Goal: Information Seeking & Learning: Learn about a topic

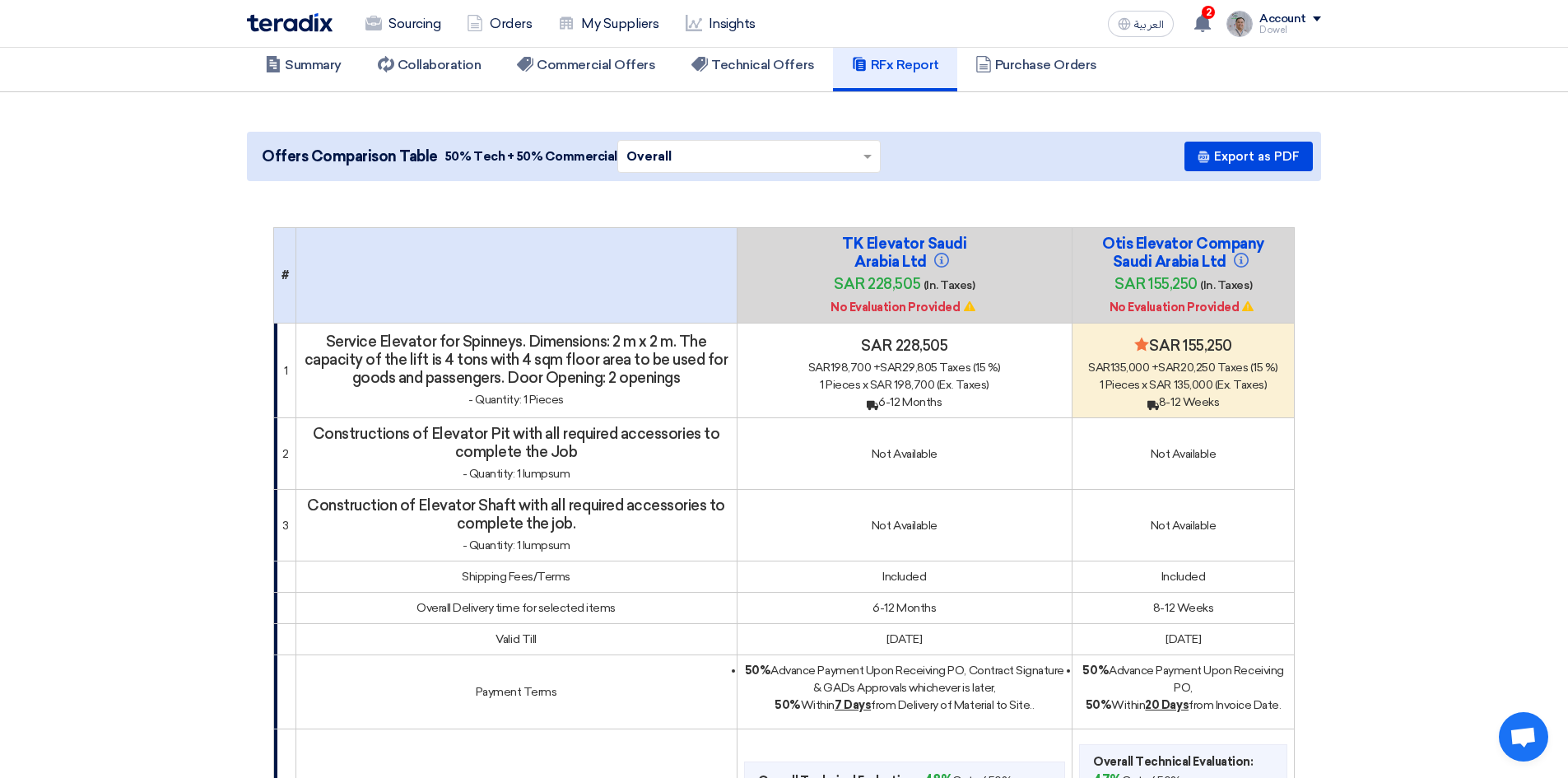
scroll to position [165, 0]
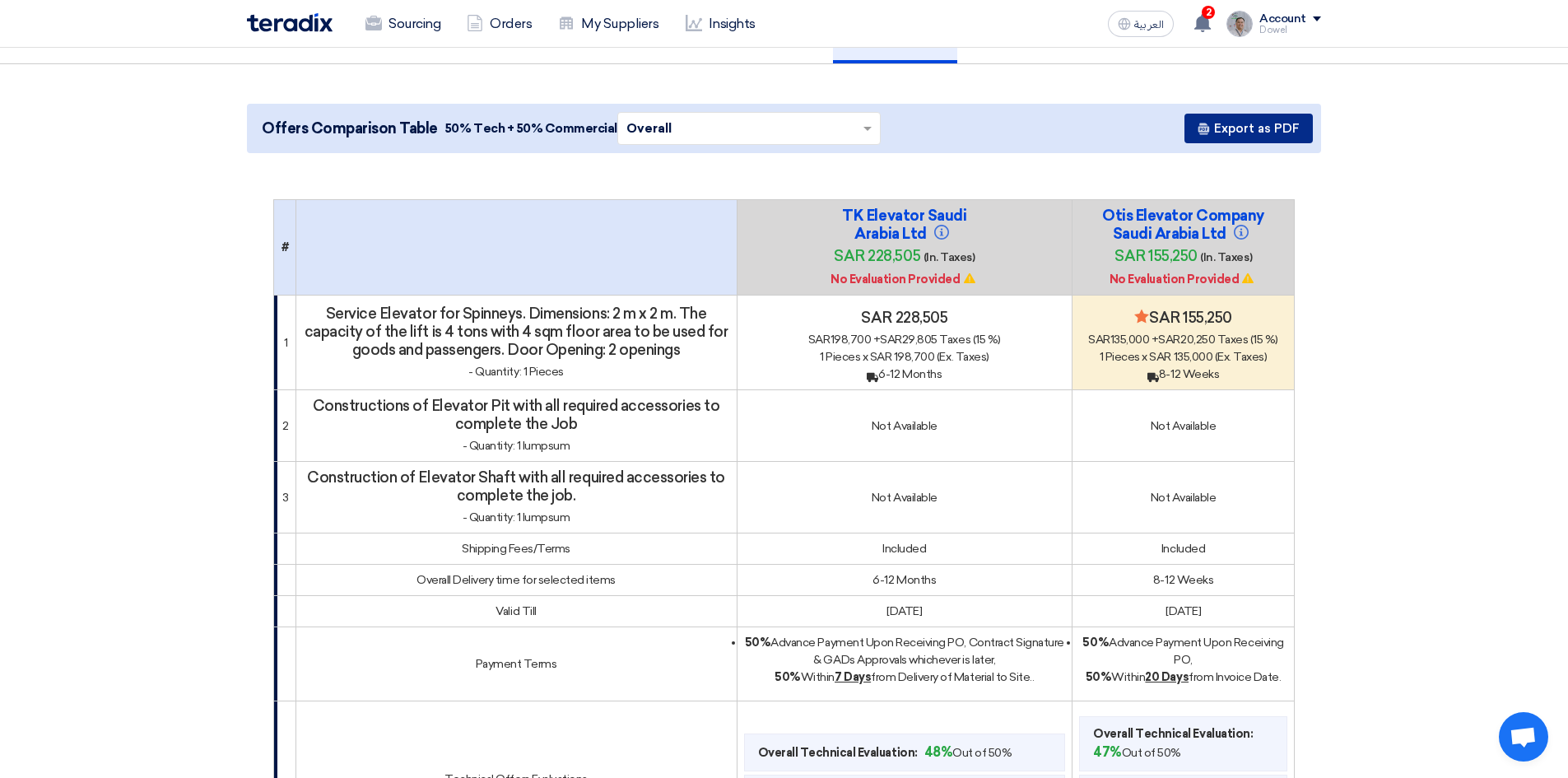
click at [1228, 118] on button "Export as PDF" at bounding box center [1248, 128] width 129 height 29
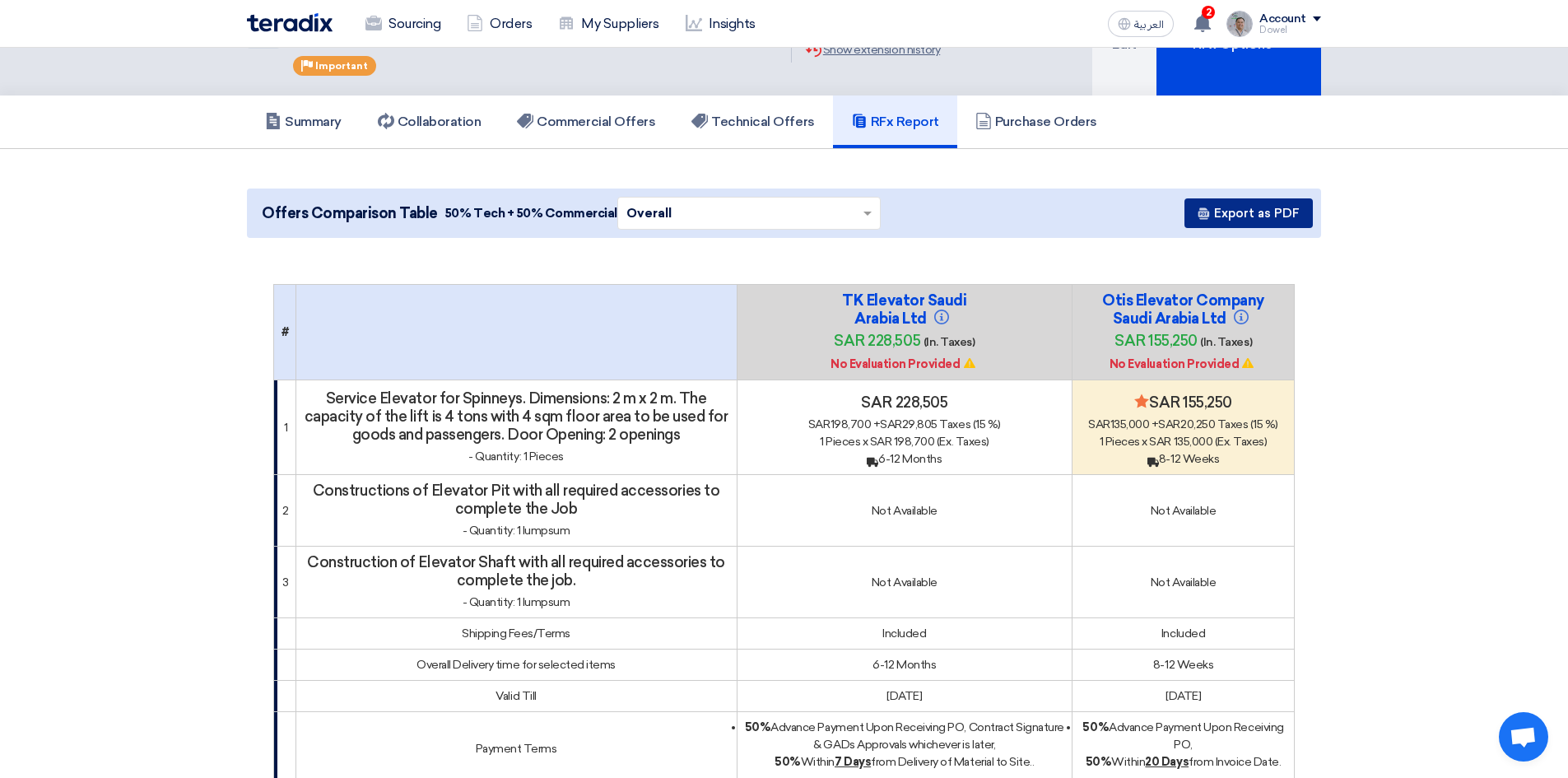
scroll to position [0, 0]
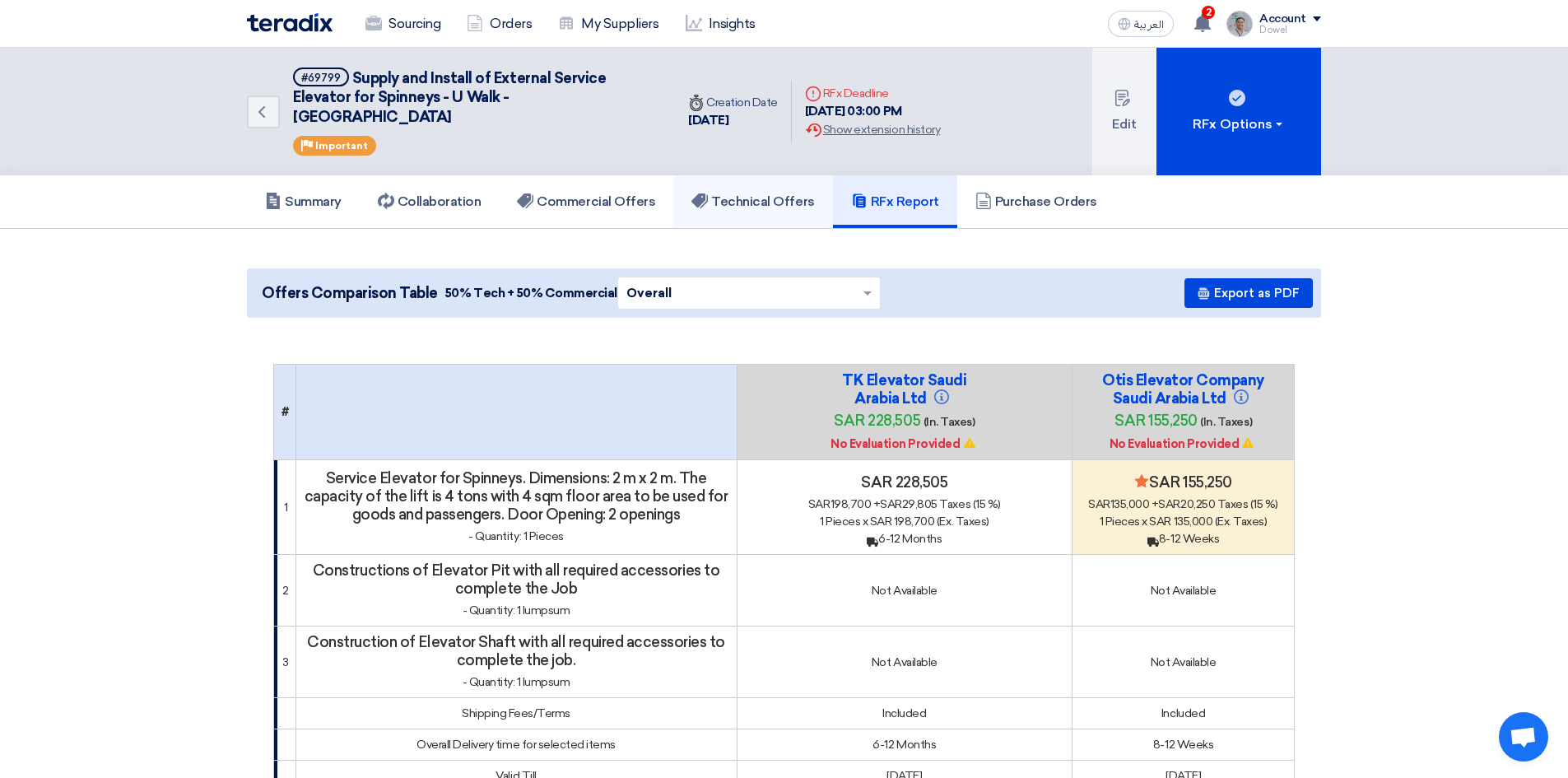
click at [739, 193] on h5 "Technical Offers" at bounding box center [752, 202] width 123 height 17
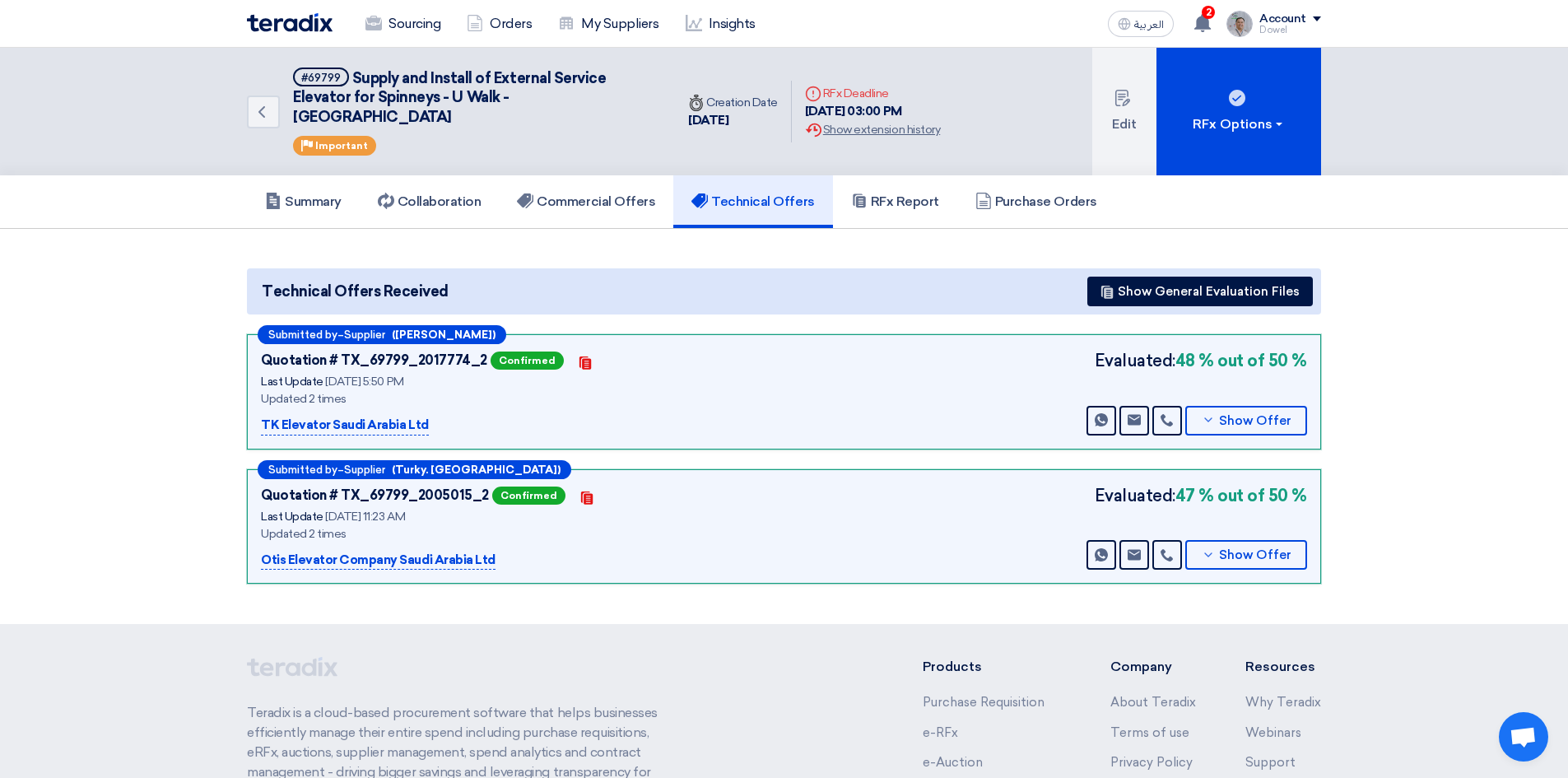
click at [1442, 408] on section "Technical Offers Received Show General Evaluation Files Submitted by – Supplier…" at bounding box center [784, 426] width 1568 height 395
click at [1247, 543] on button "Show Offer" at bounding box center [1245, 554] width 122 height 29
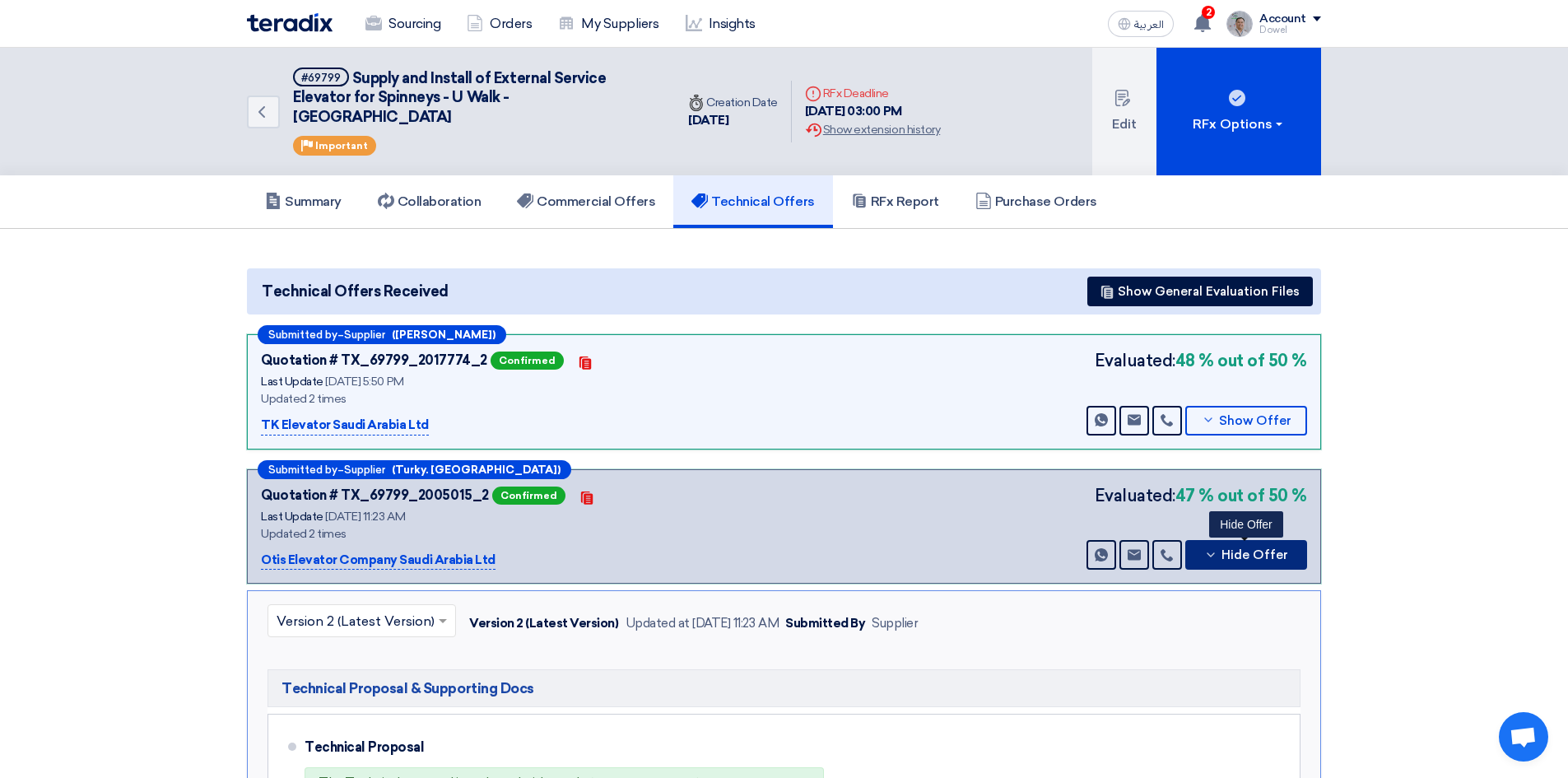
click at [1247, 543] on button "Hide Offer" at bounding box center [1245, 554] width 122 height 29
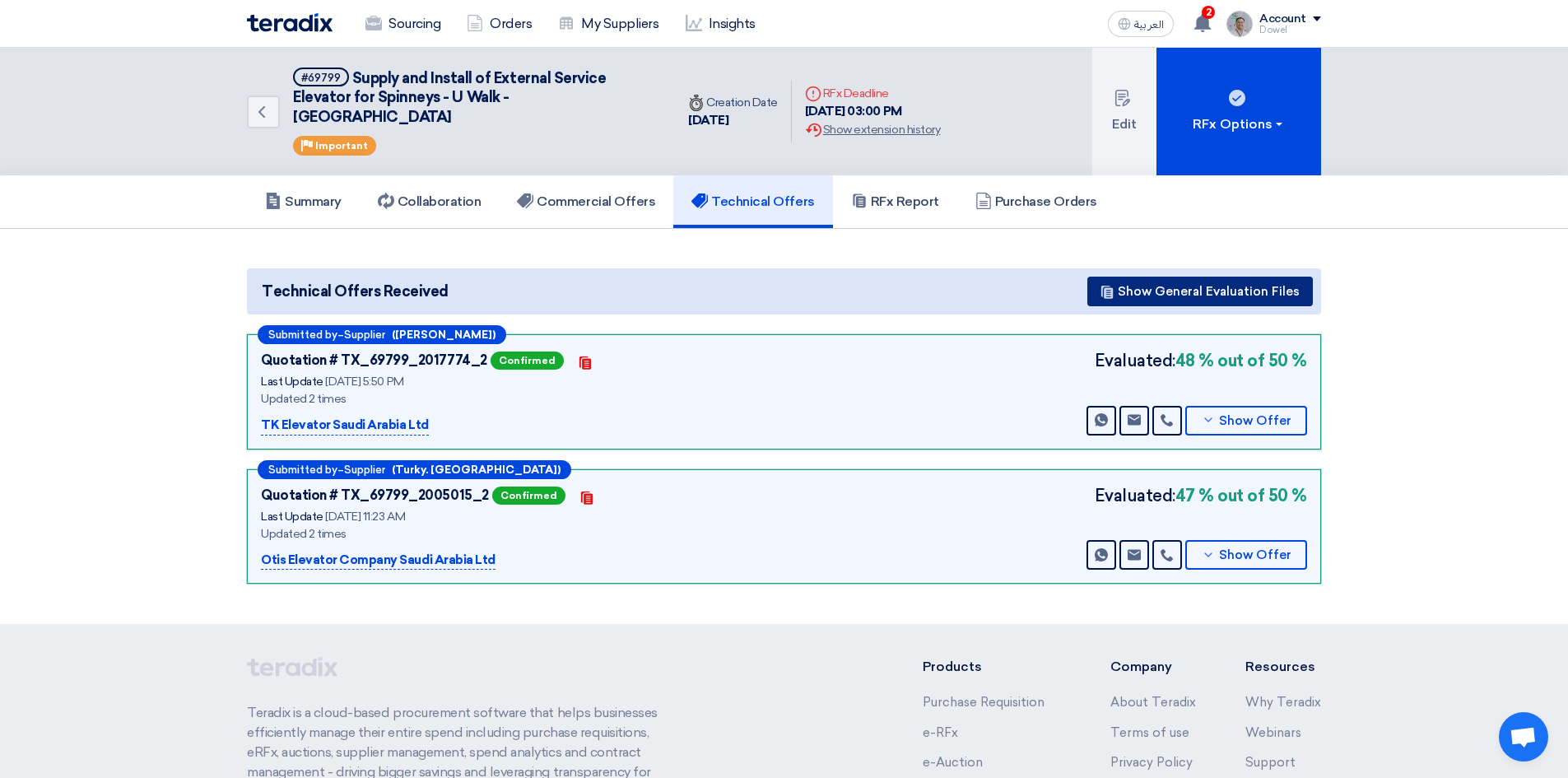
click at [1143, 277] on button "Show General Evaluation Files" at bounding box center [1200, 291] width 225 height 29
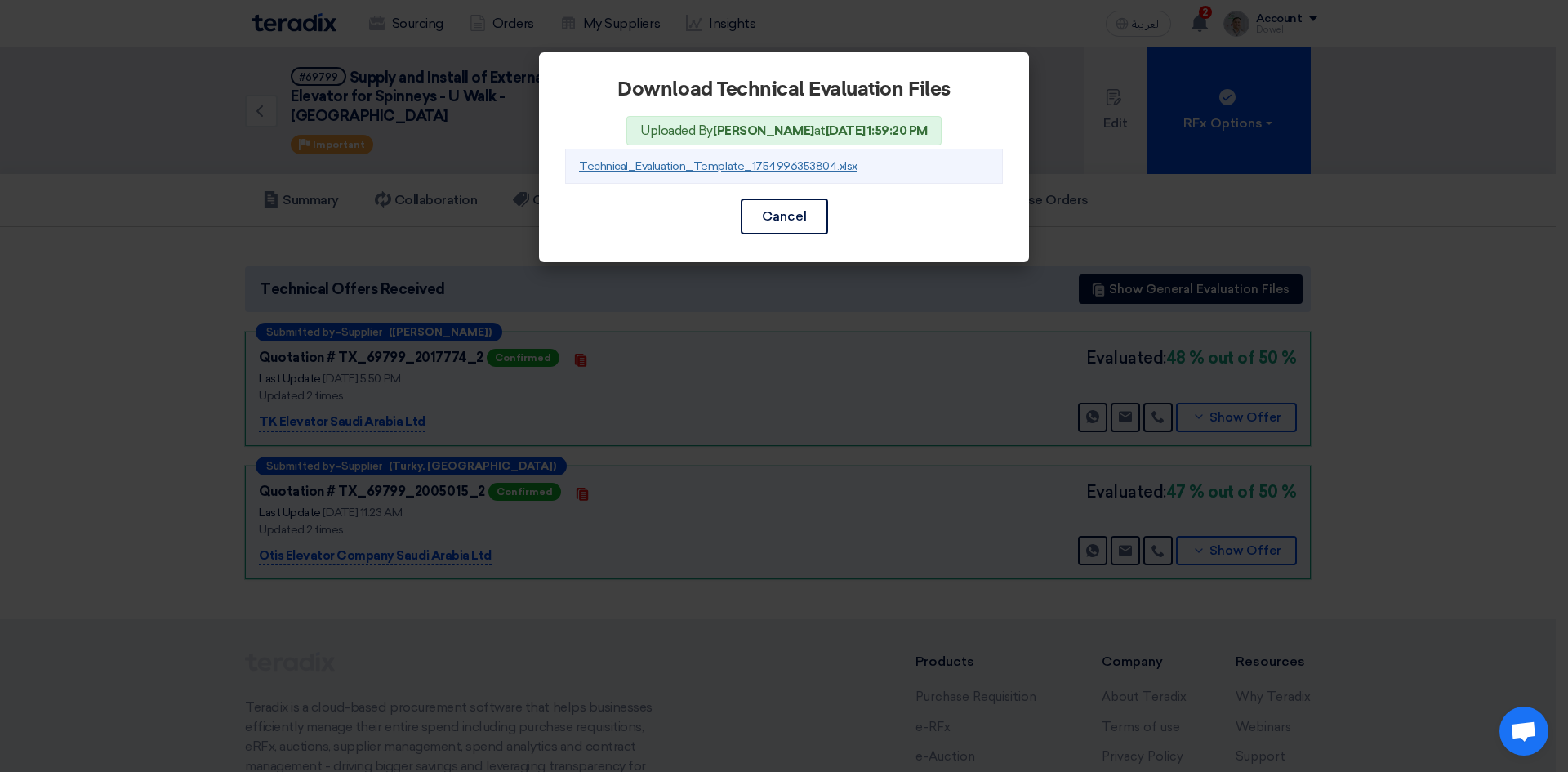
click at [741, 161] on link "Technical_Evaluation_Template_1754996353804.xlsx" at bounding box center [718, 166] width 279 height 14
click at [784, 221] on button "Cancel" at bounding box center [784, 216] width 88 height 36
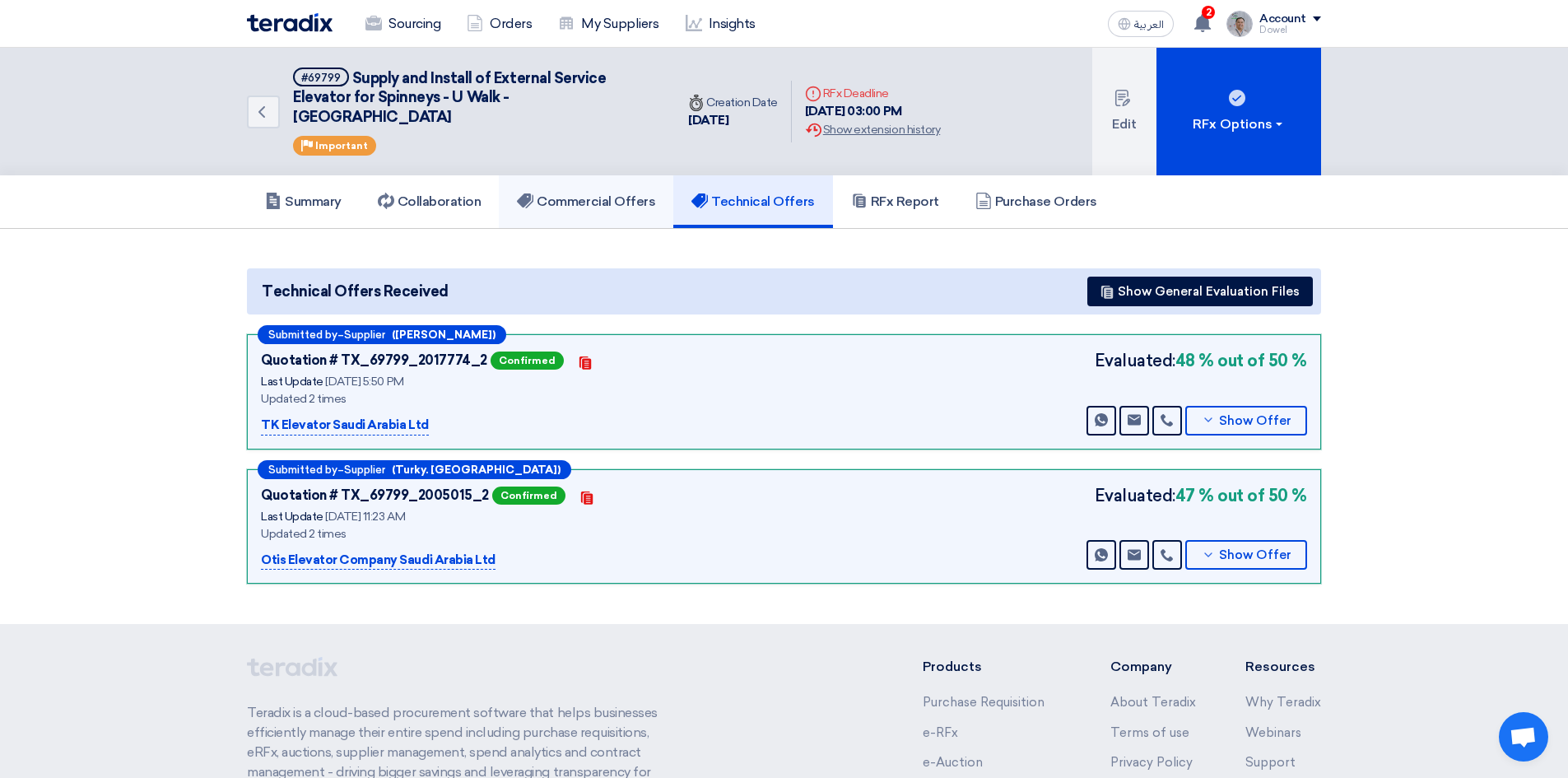
click at [599, 193] on h5 "Commercial Offers" at bounding box center [586, 202] width 138 height 17
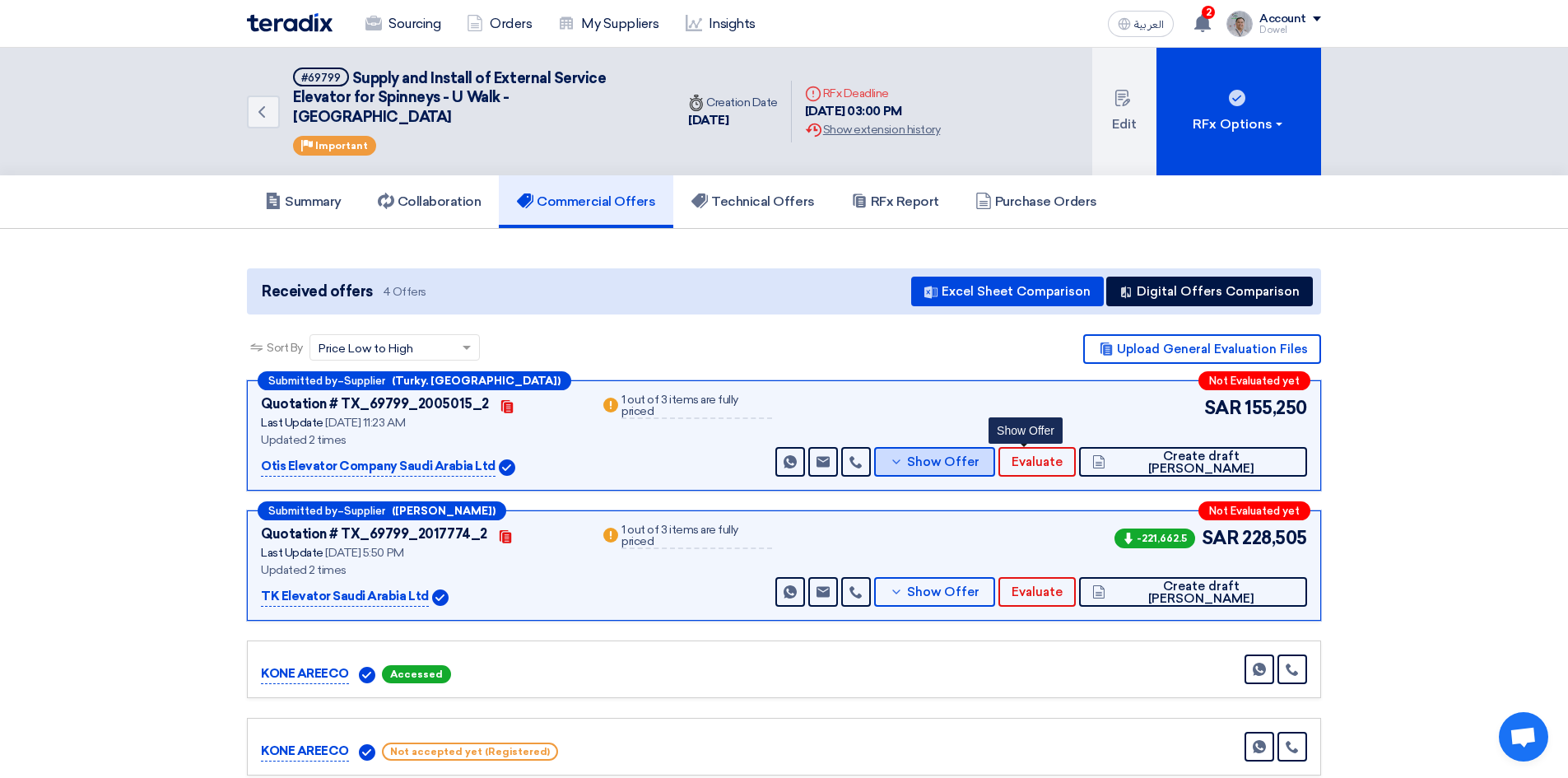
click at [979, 456] on span "Show Offer" at bounding box center [943, 462] width 72 height 13
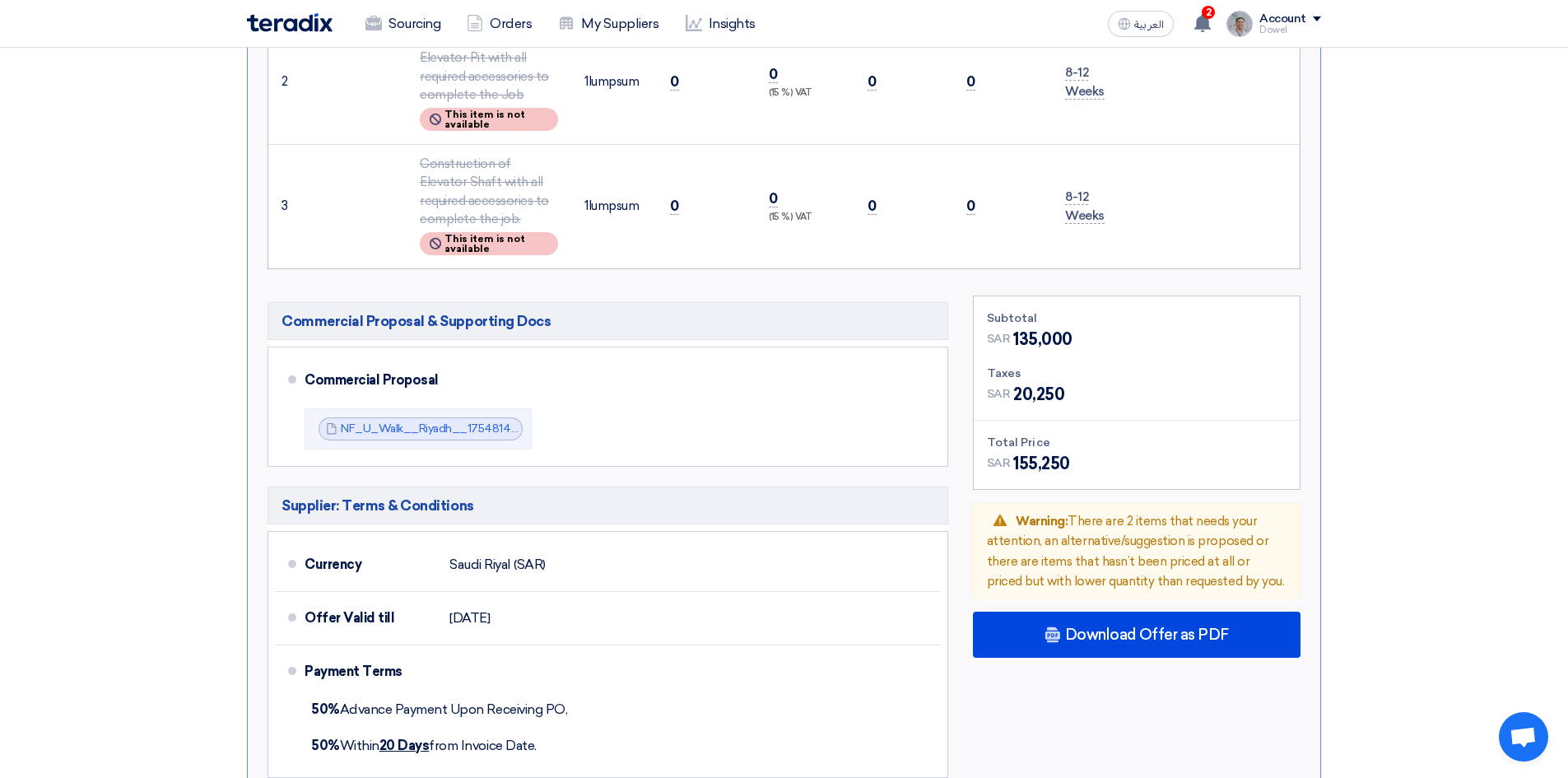
scroll to position [823, 0]
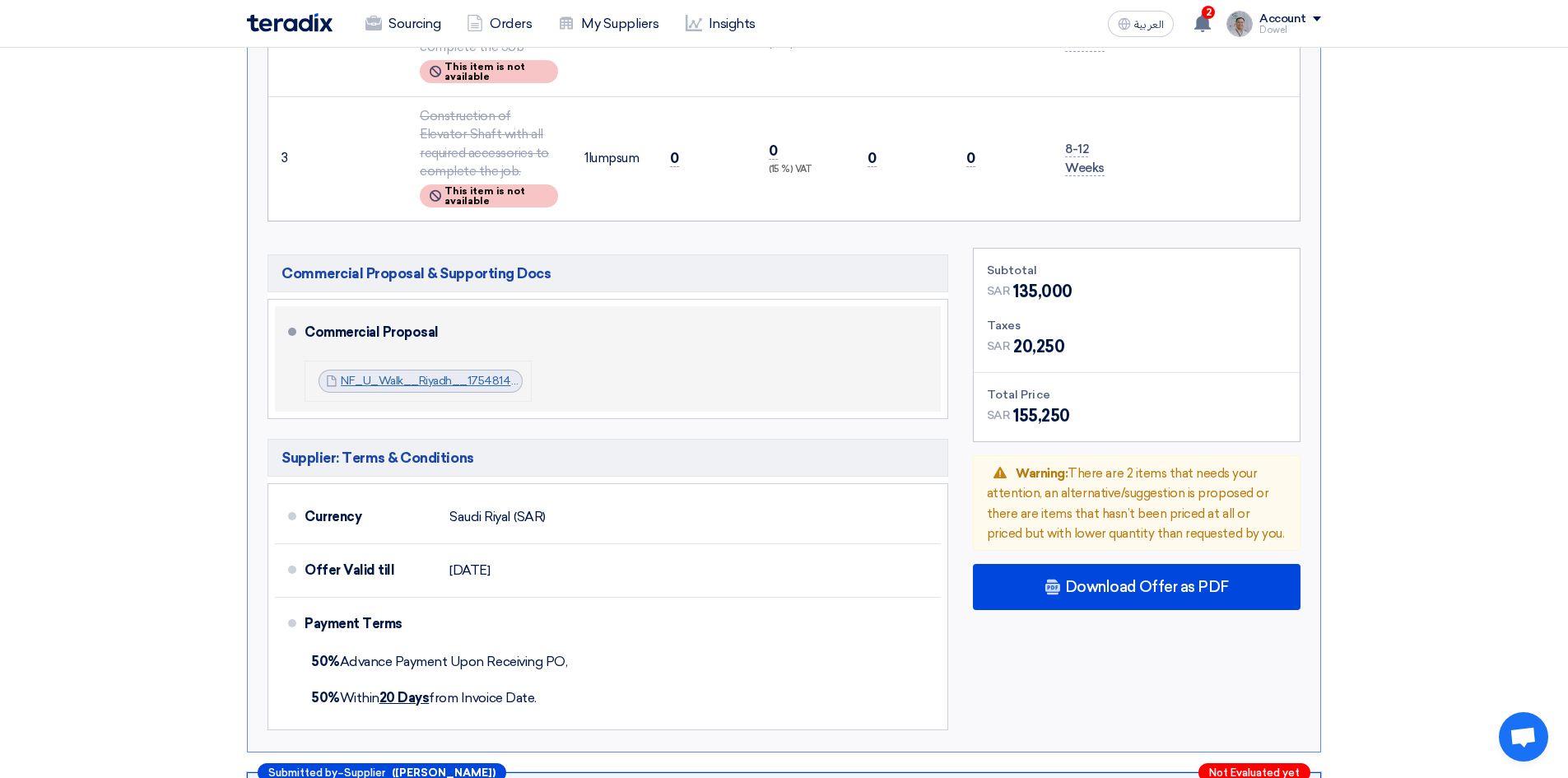
click at [399, 373] on link "NF_U_Walk__Riyadh__1754814140727.pdf" at bounding box center [455, 380] width 230 height 14
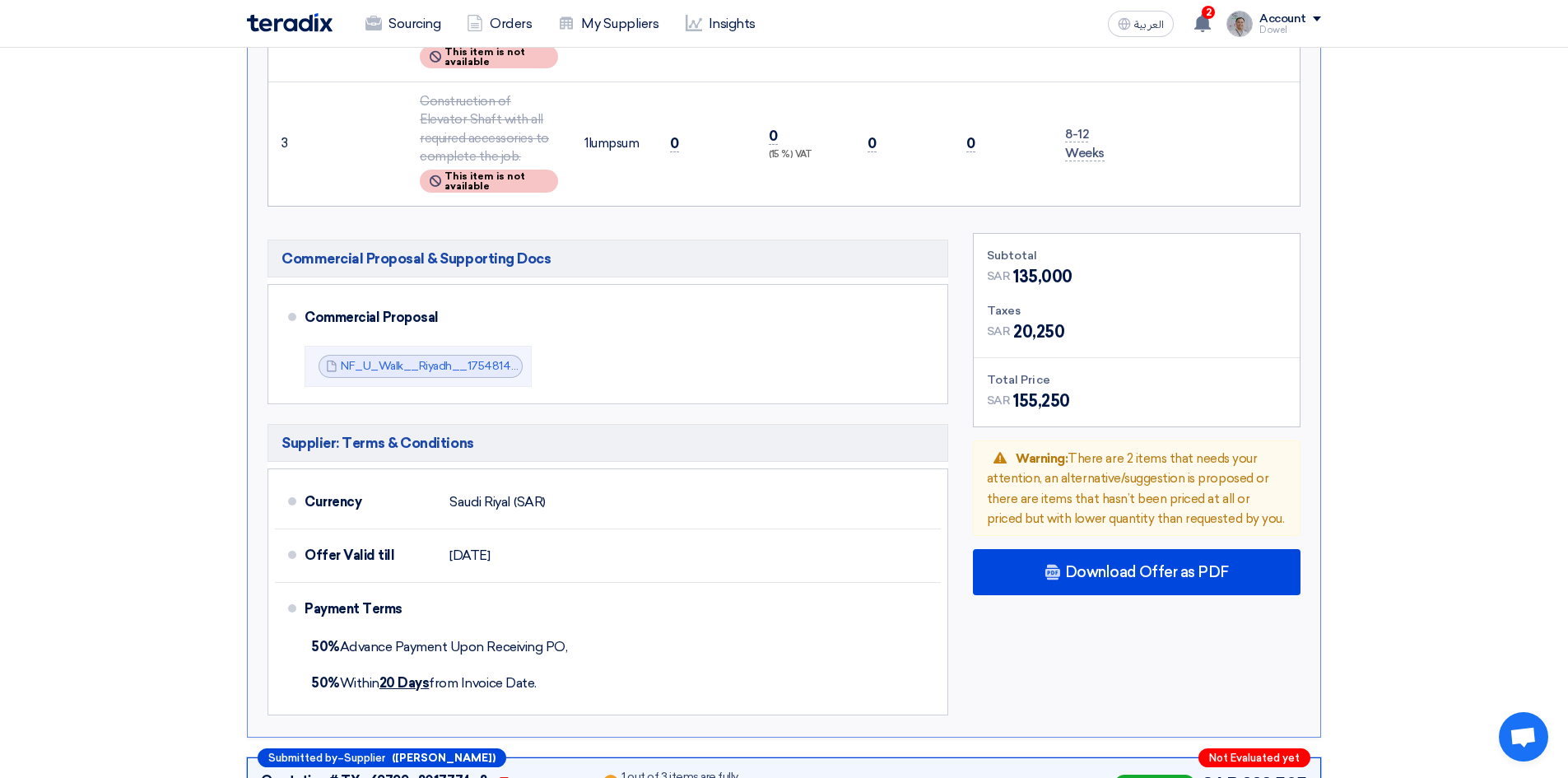
scroll to position [988, 0]
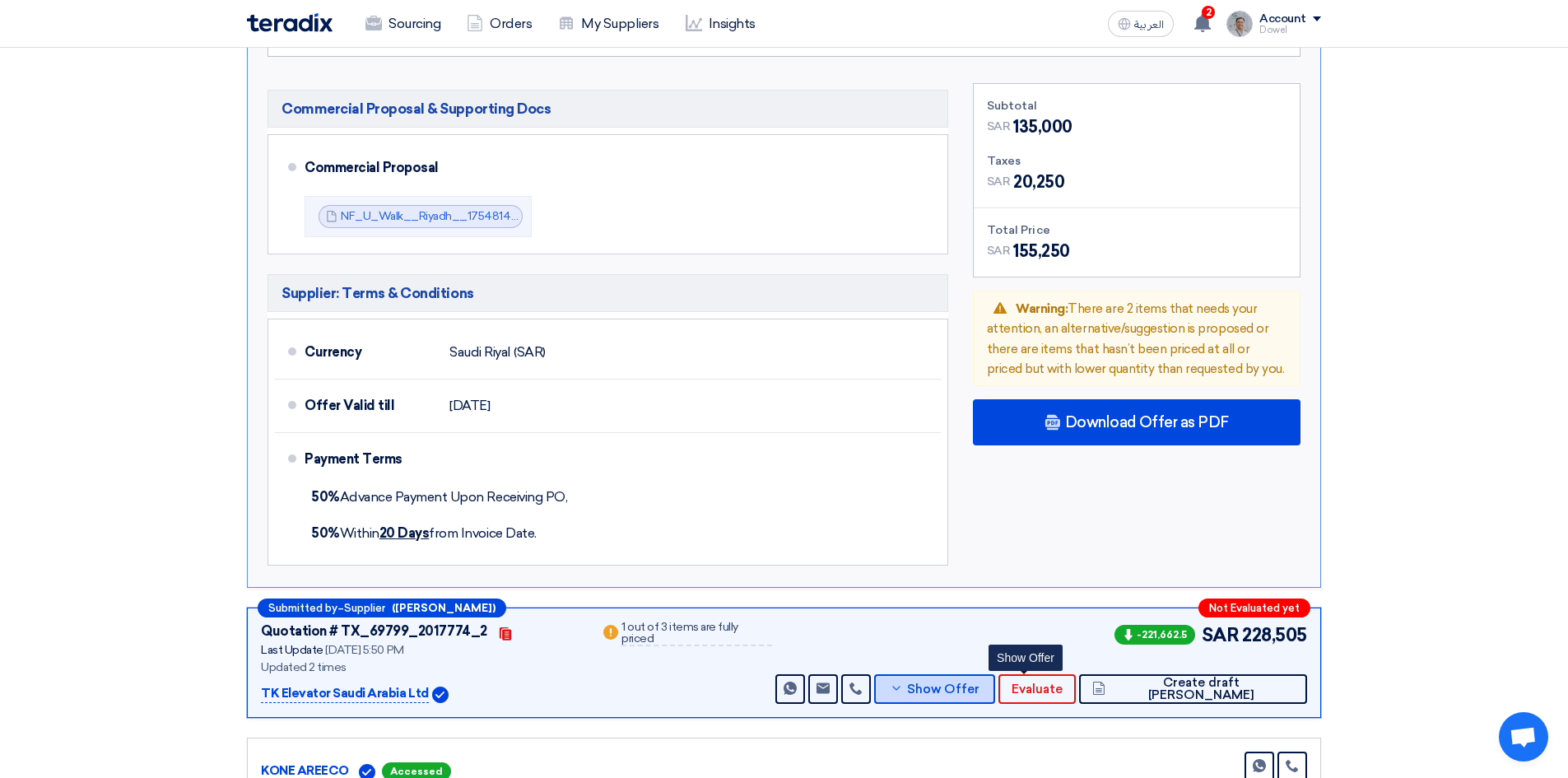
click at [979, 683] on span "Show Offer" at bounding box center [943, 689] width 72 height 13
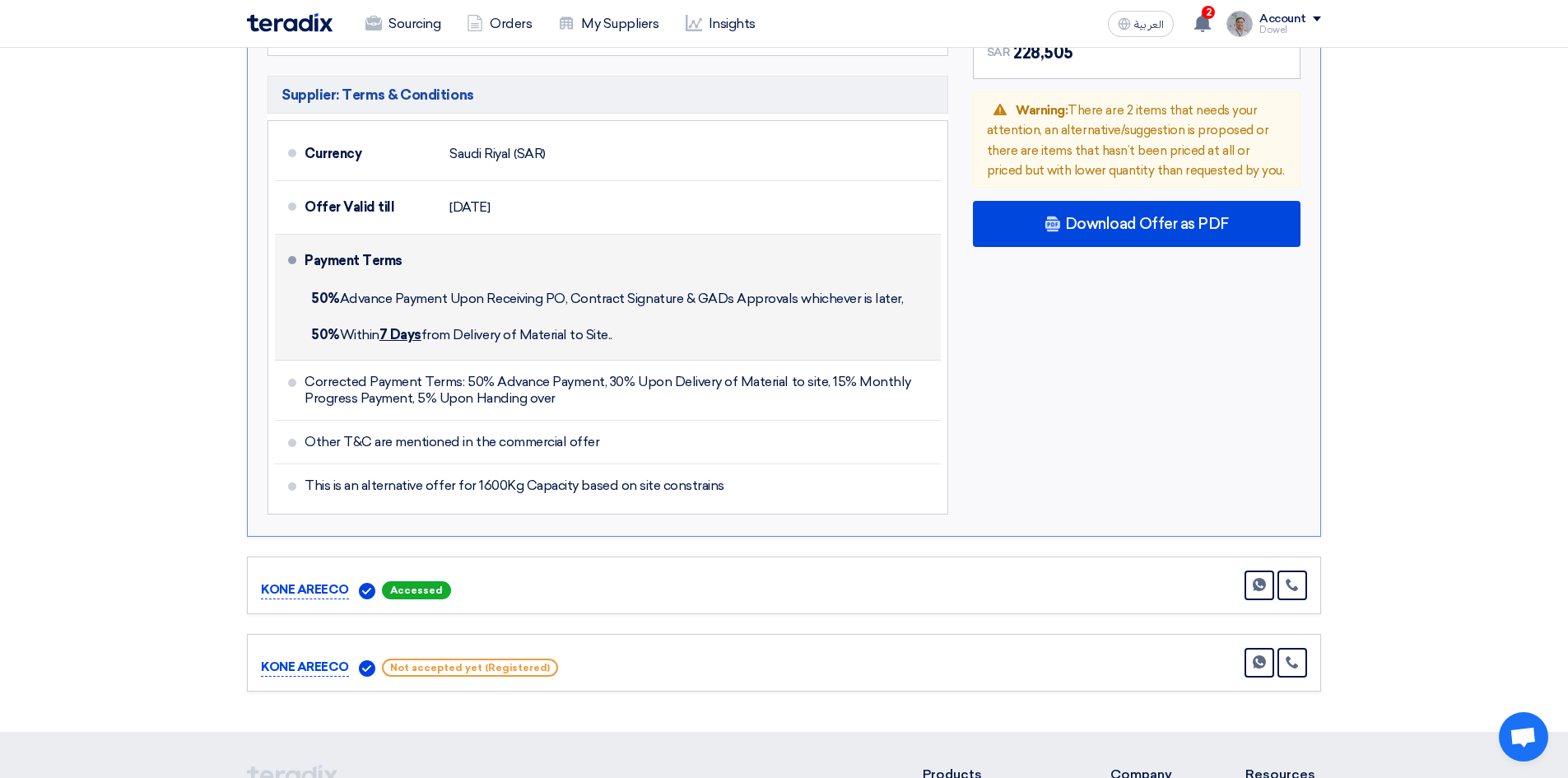
scroll to position [1070, 0]
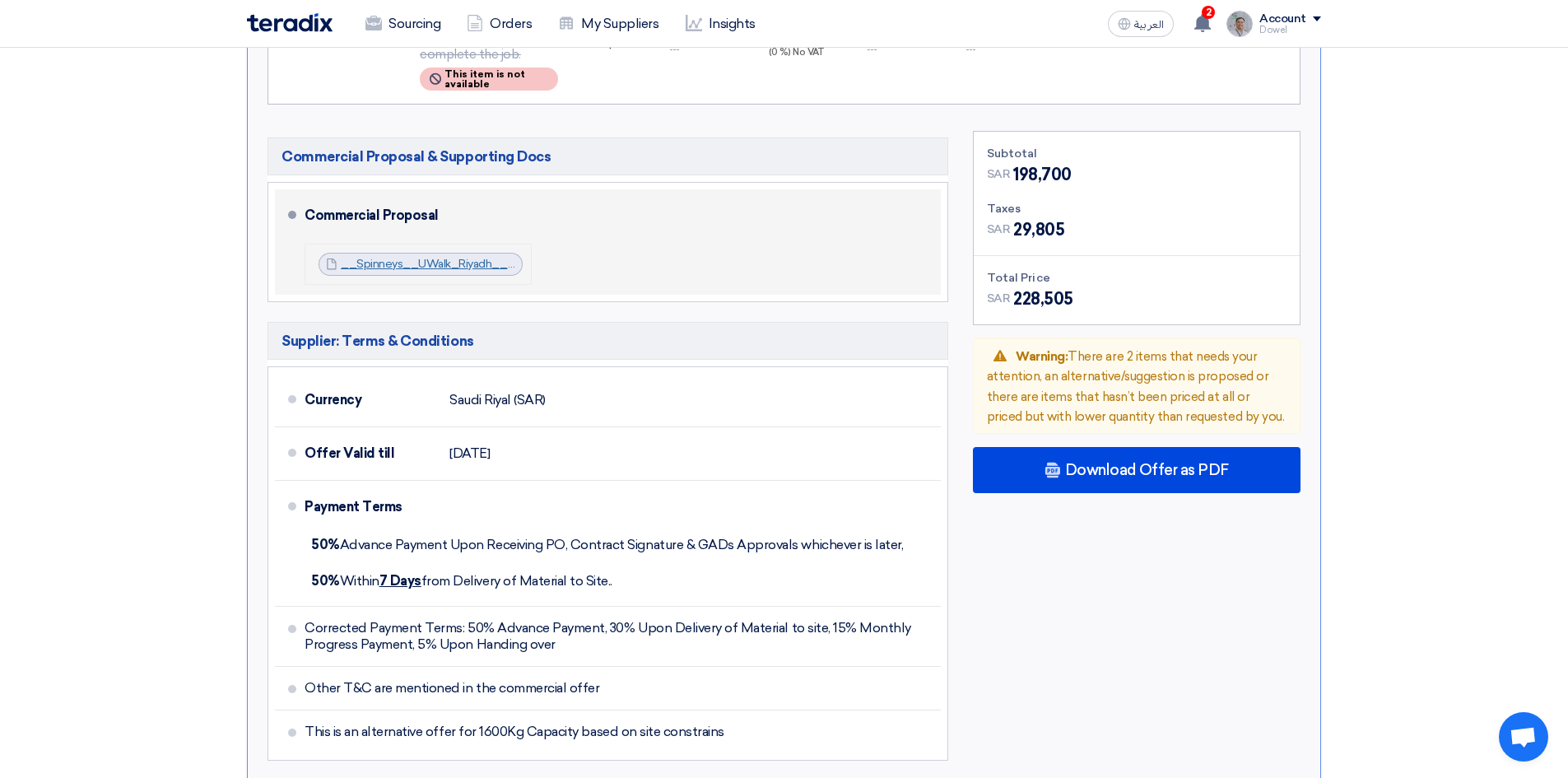
click at [408, 257] on link "__Spinneys__UWalk_Riyadh__Kg_Offer_Commercial_1753885318986.pdf" at bounding box center [539, 263] width 397 height 14
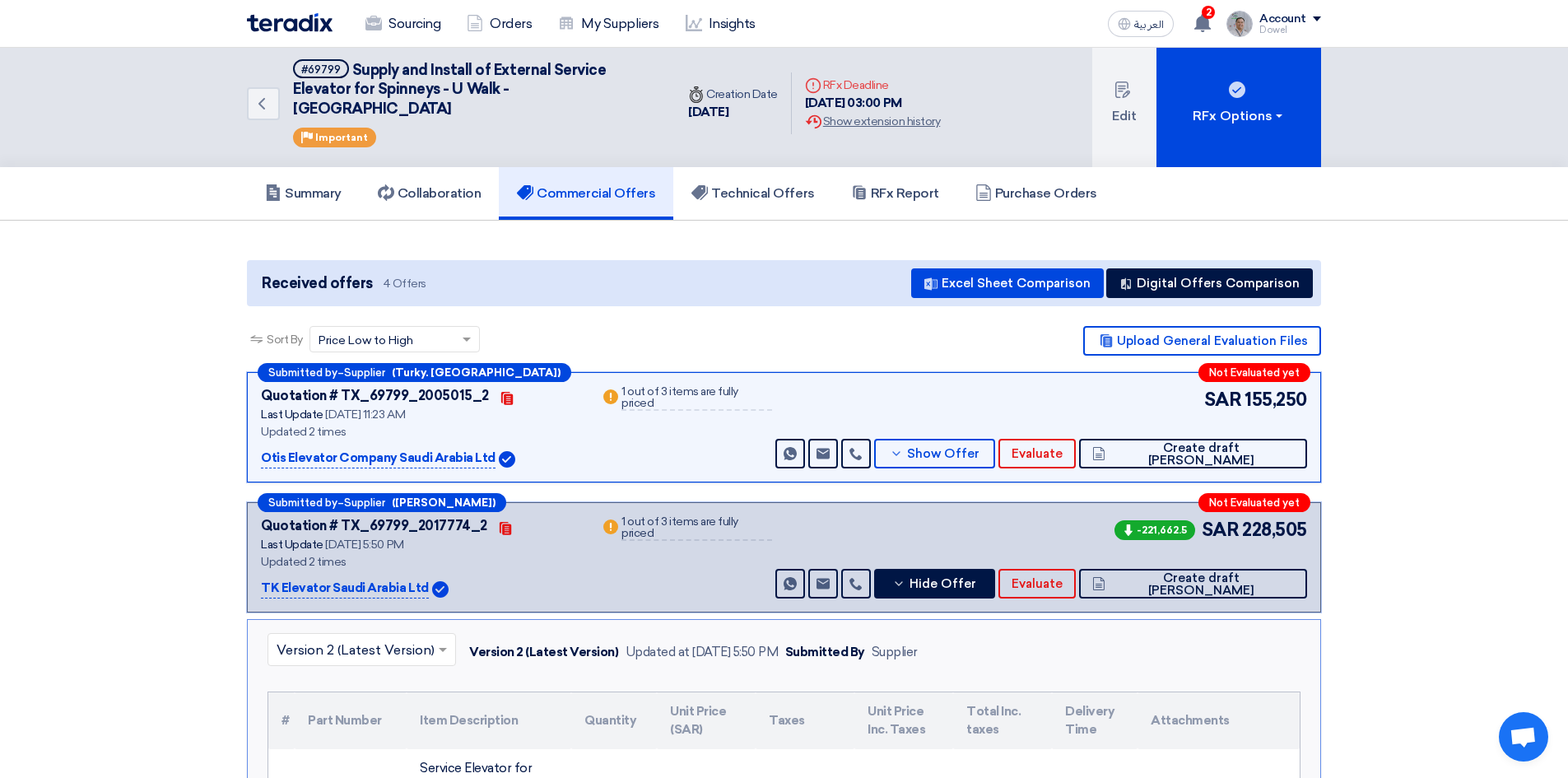
scroll to position [0, 0]
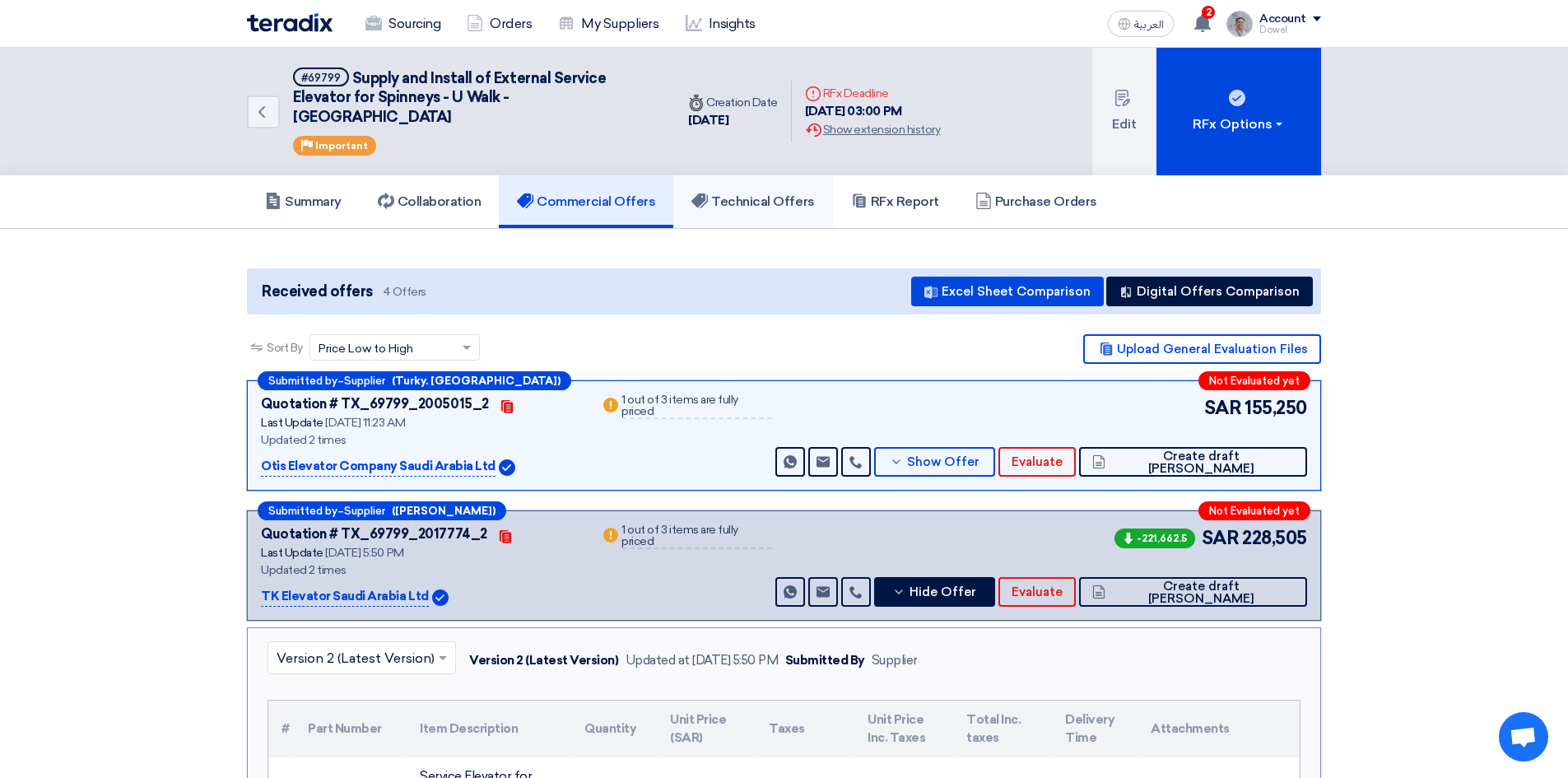
click at [742, 193] on h5 "Technical Offers" at bounding box center [752, 202] width 123 height 17
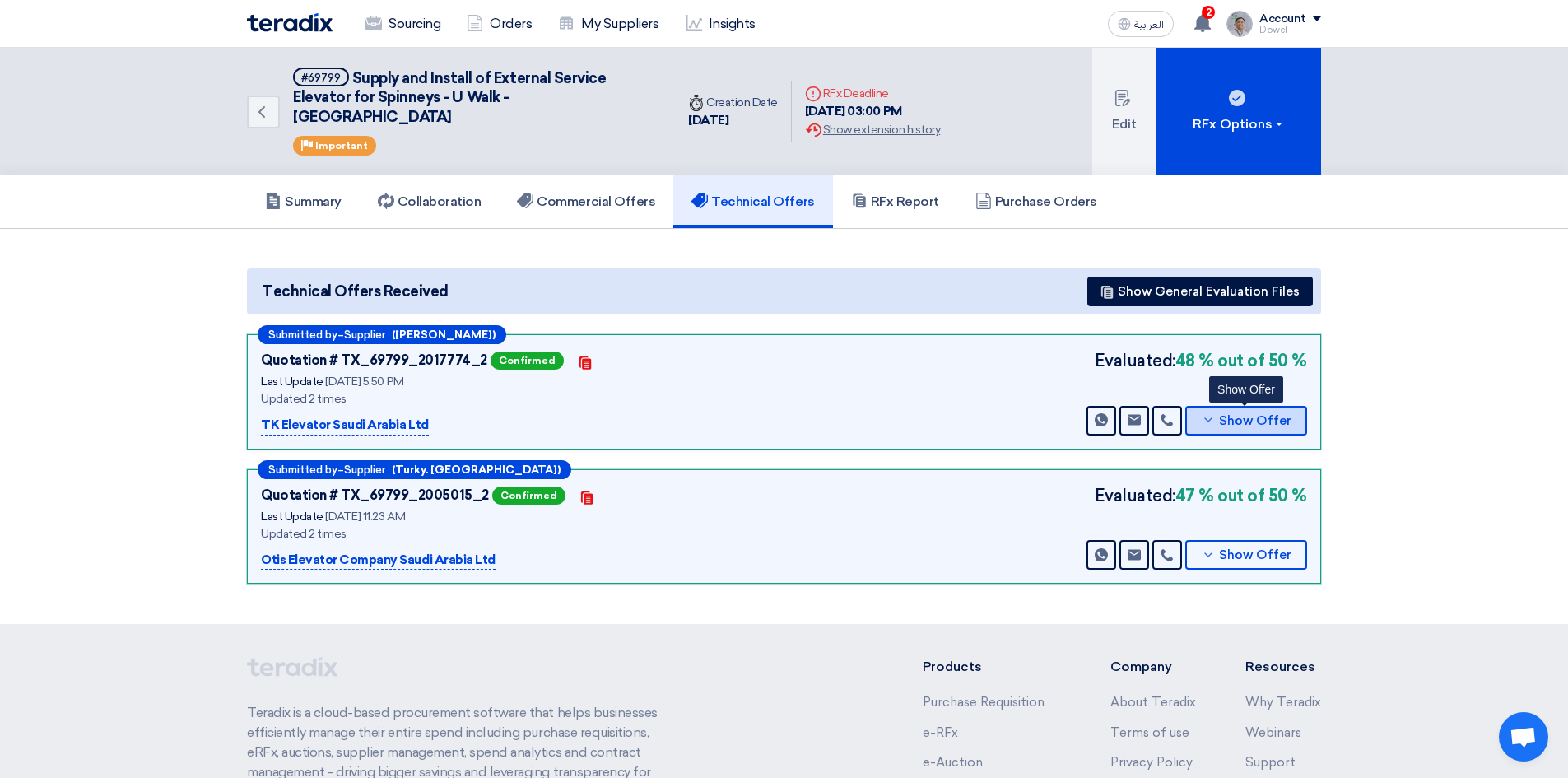
drag, startPoint x: 1223, startPoint y: 400, endPoint x: 1212, endPoint y: 405, distance: 12.1
click at [1223, 415] on span "Show Offer" at bounding box center [1255, 421] width 72 height 13
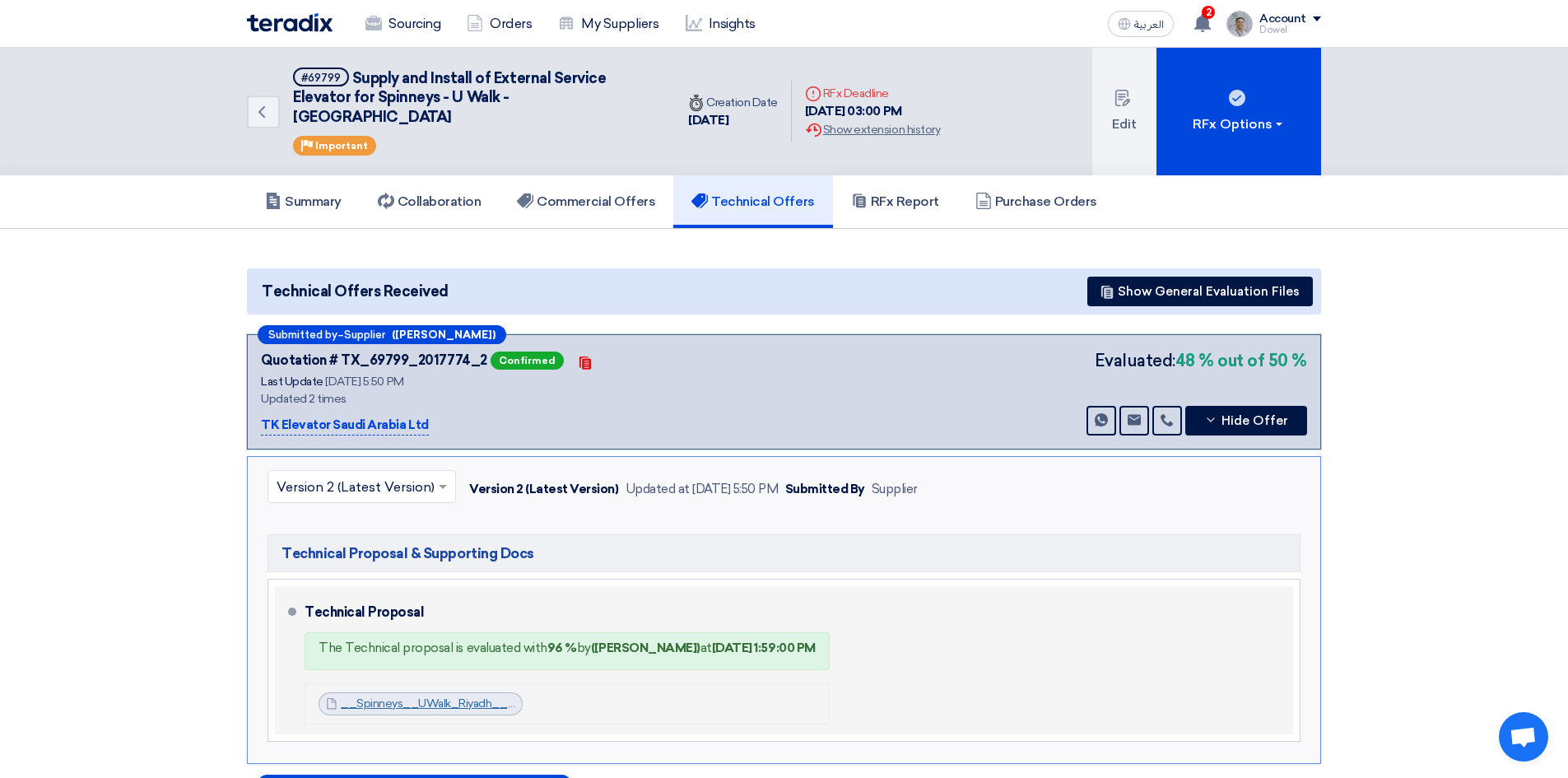
click at [415, 696] on link "__Spinneys__UWalk_Riyadh__Kg_Offer_Technical_1753885335228.pdf" at bounding box center [532, 703] width 383 height 14
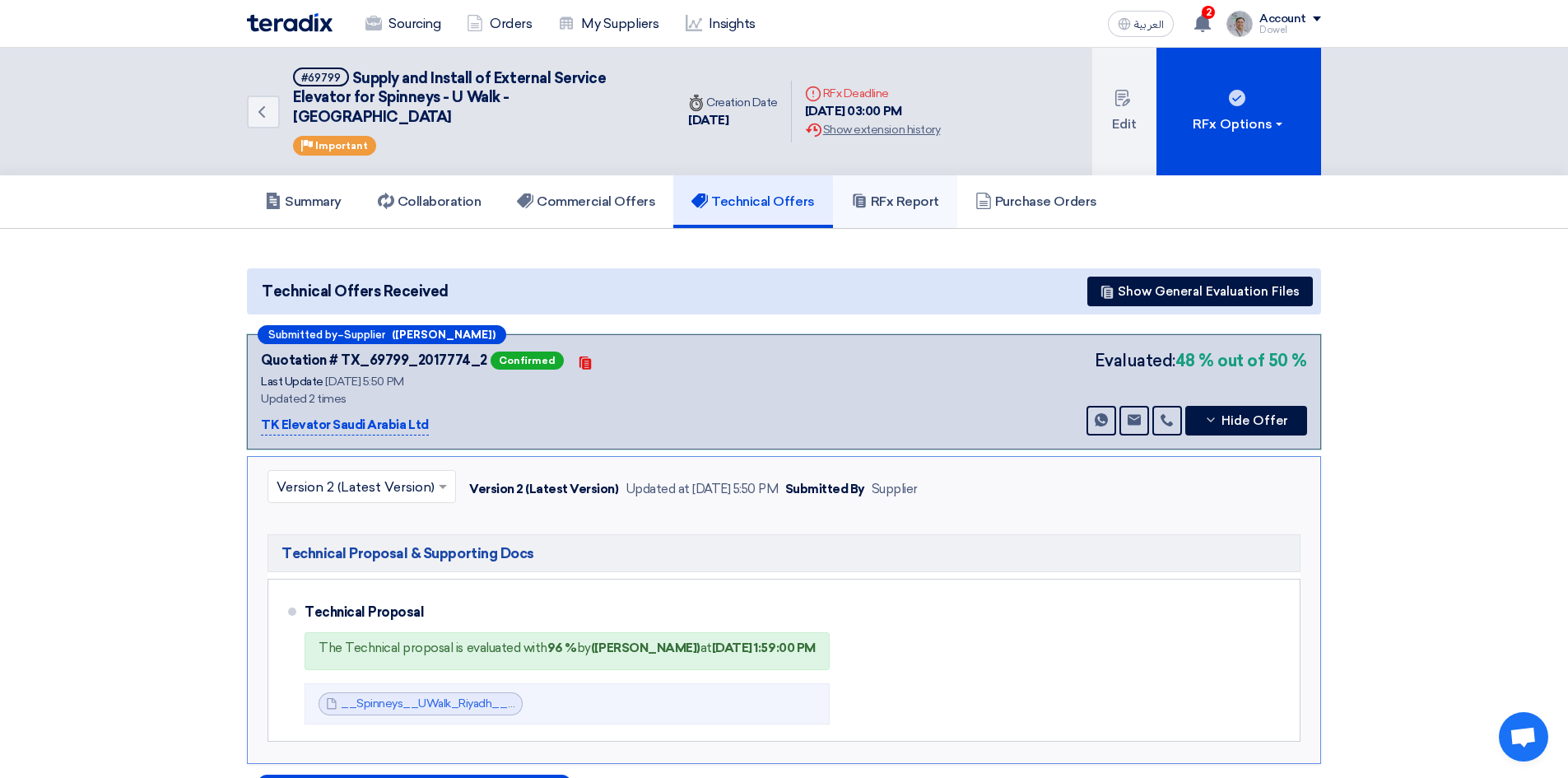
click at [907, 193] on h5 "RFx Report" at bounding box center [895, 202] width 88 height 17
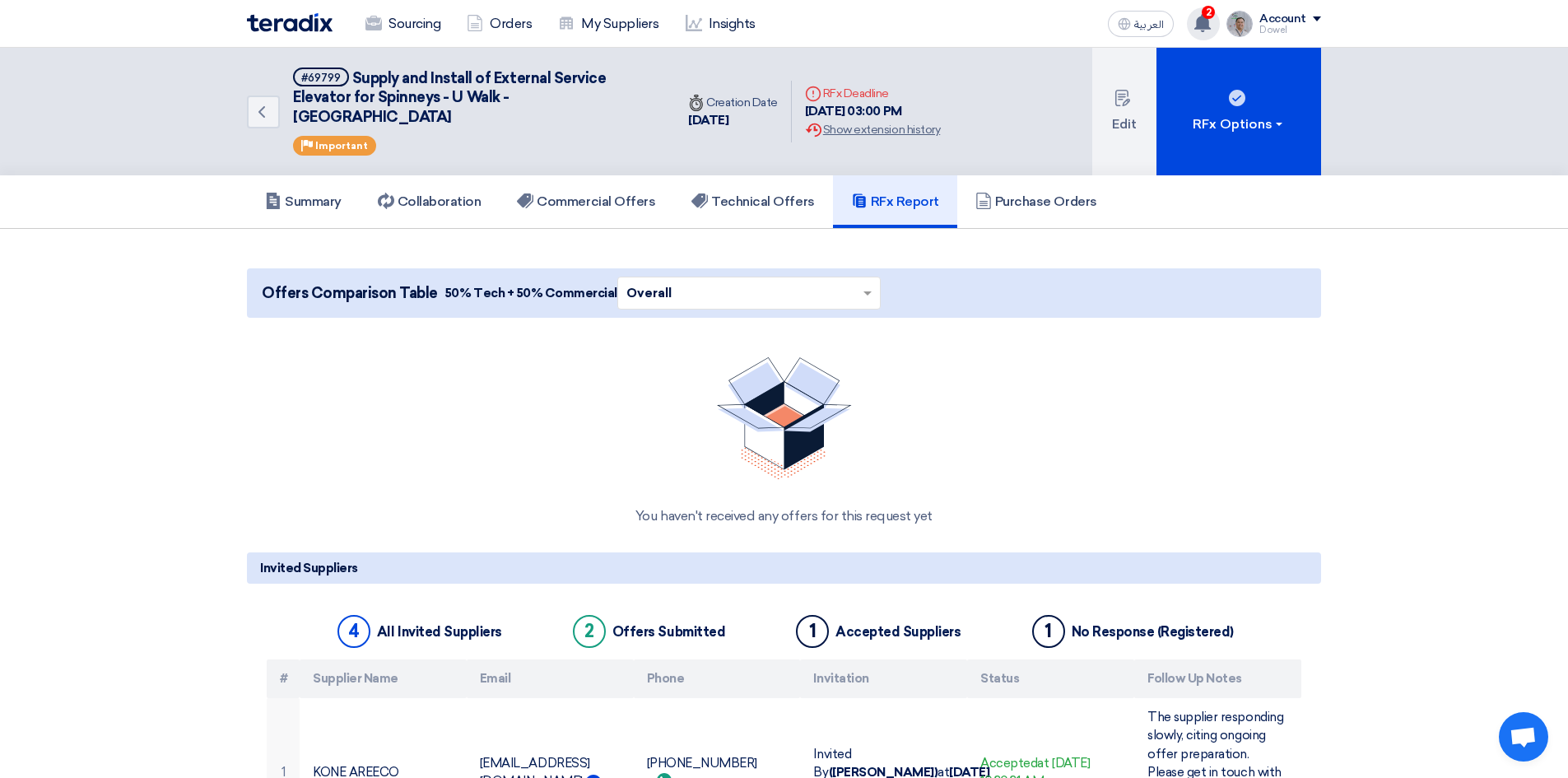
click at [1204, 20] on use at bounding box center [1202, 24] width 17 height 19
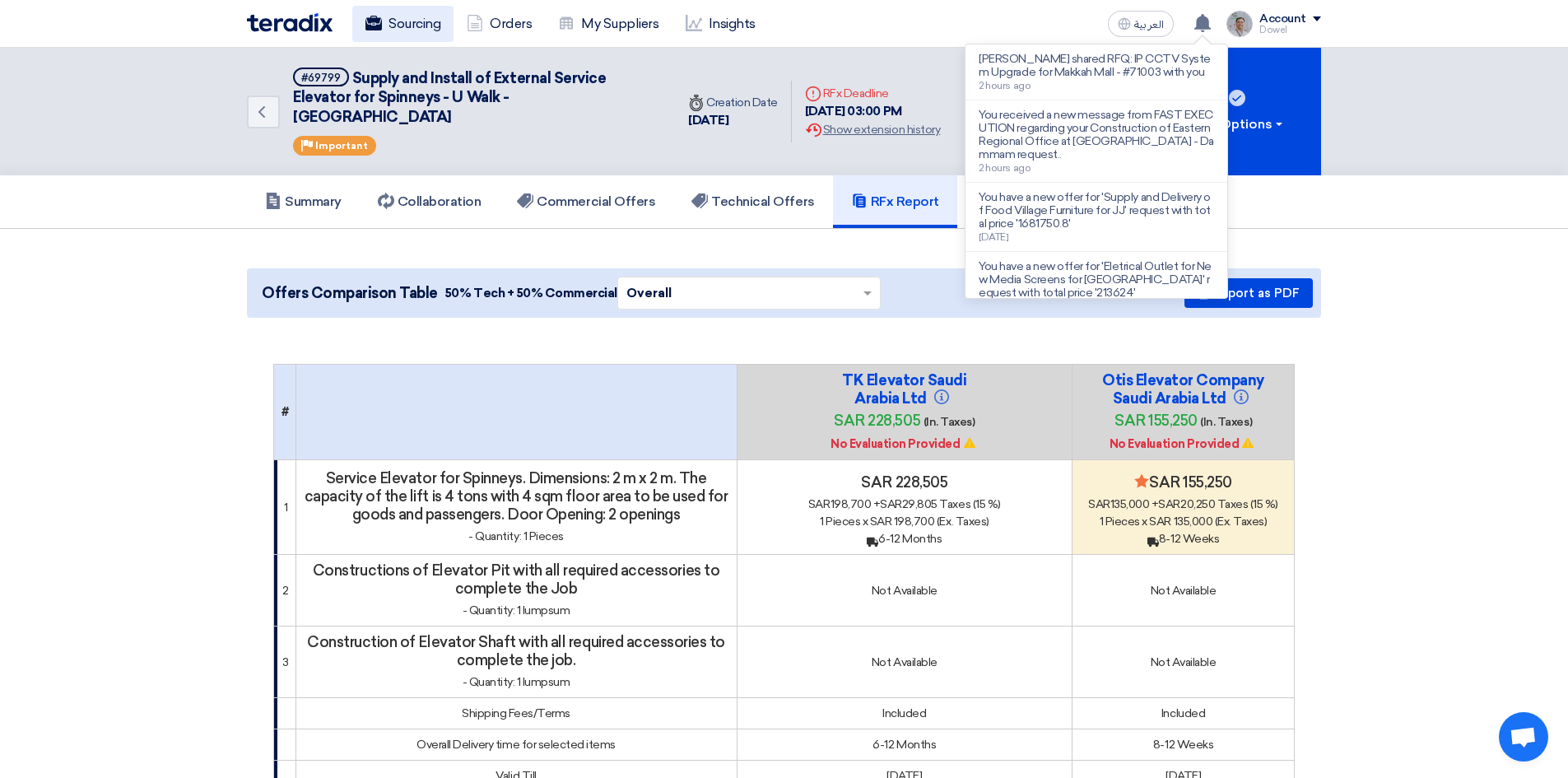
click at [382, 23] on link "Sourcing" at bounding box center [403, 24] width 101 height 36
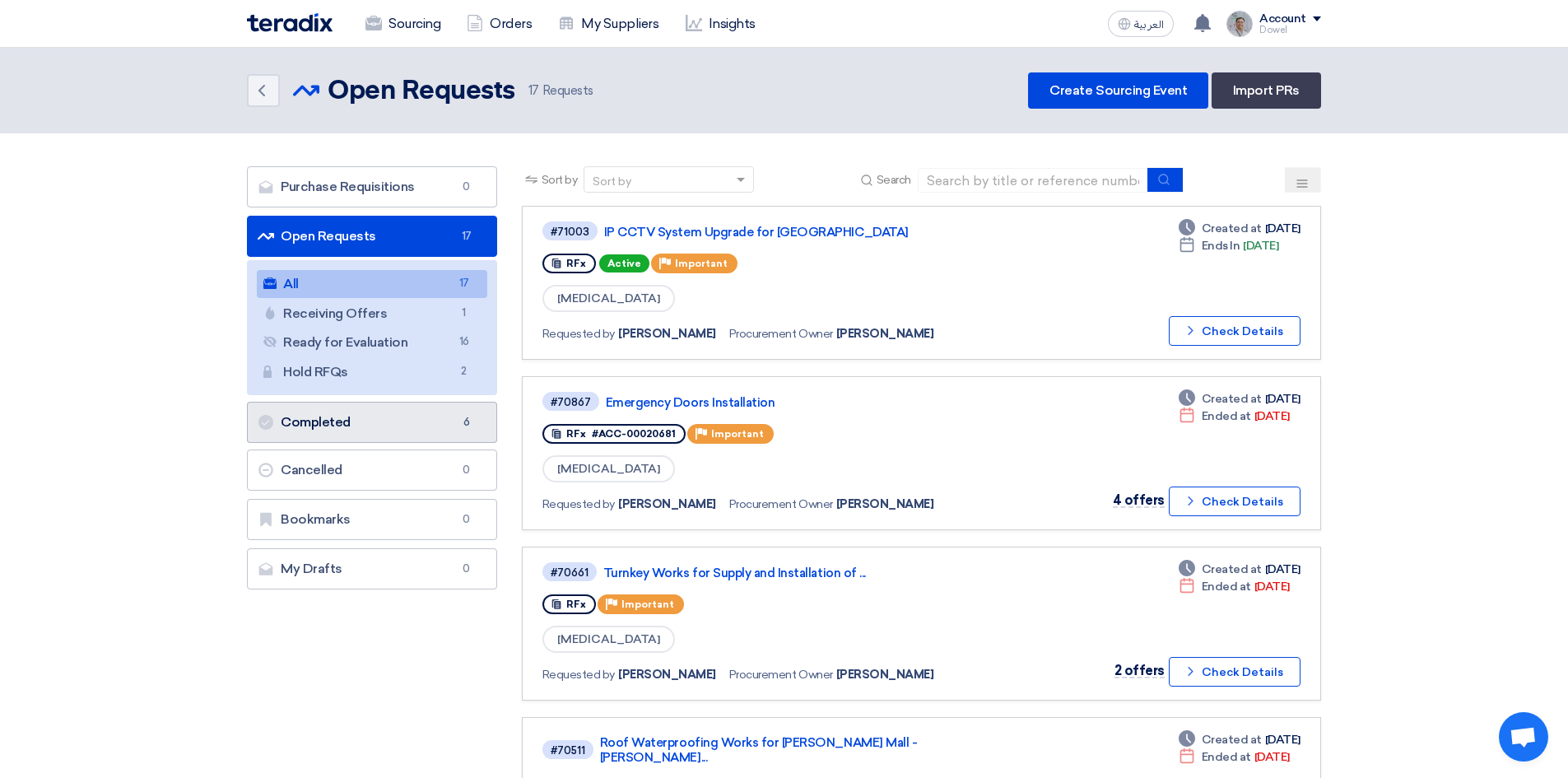
click at [367, 428] on link "Completed Completed 6" at bounding box center [372, 422] width 251 height 41
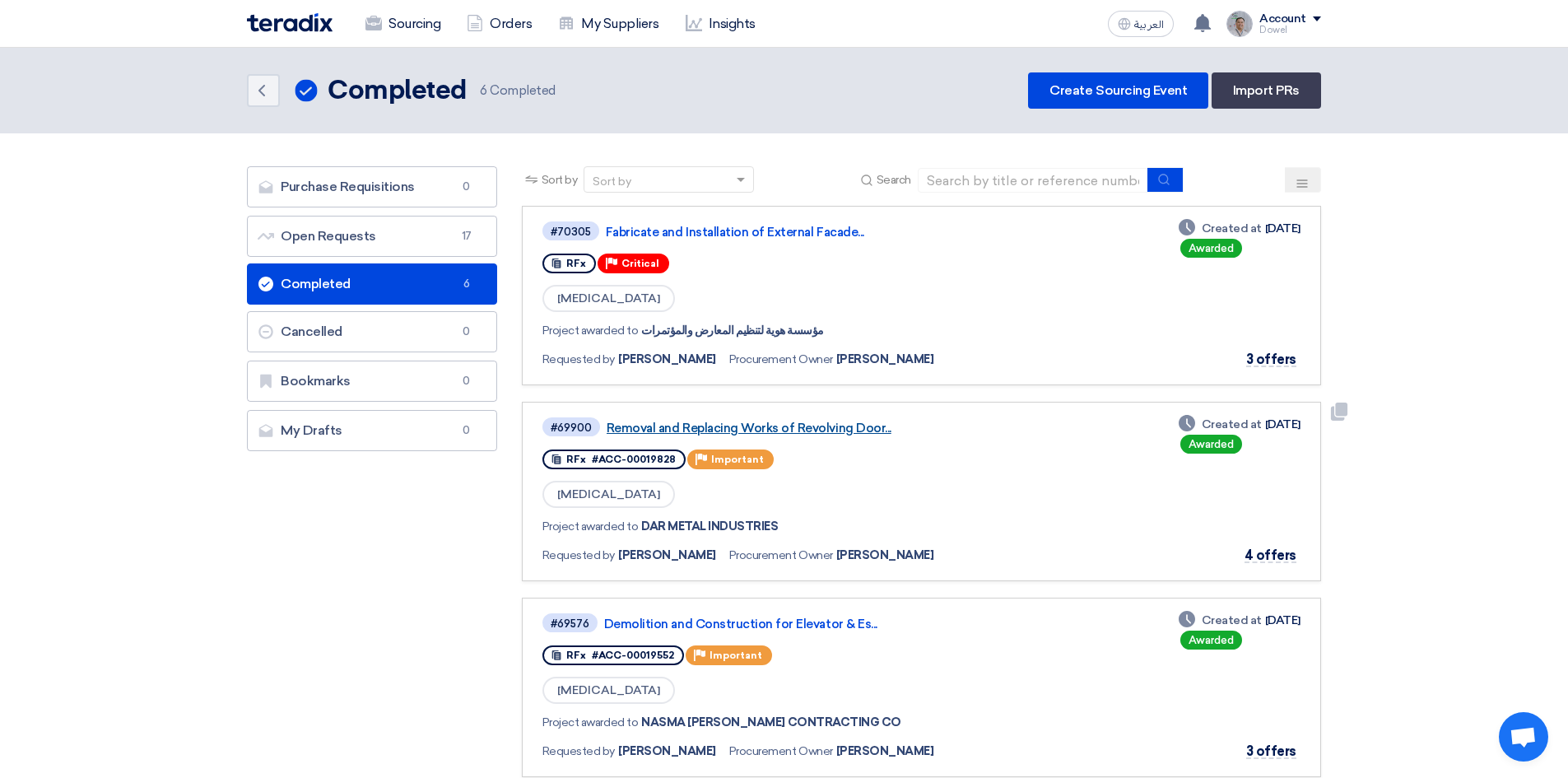
click at [771, 432] on link "Removal and Replacing Works of Revolving Door..." at bounding box center [811, 428] width 411 height 15
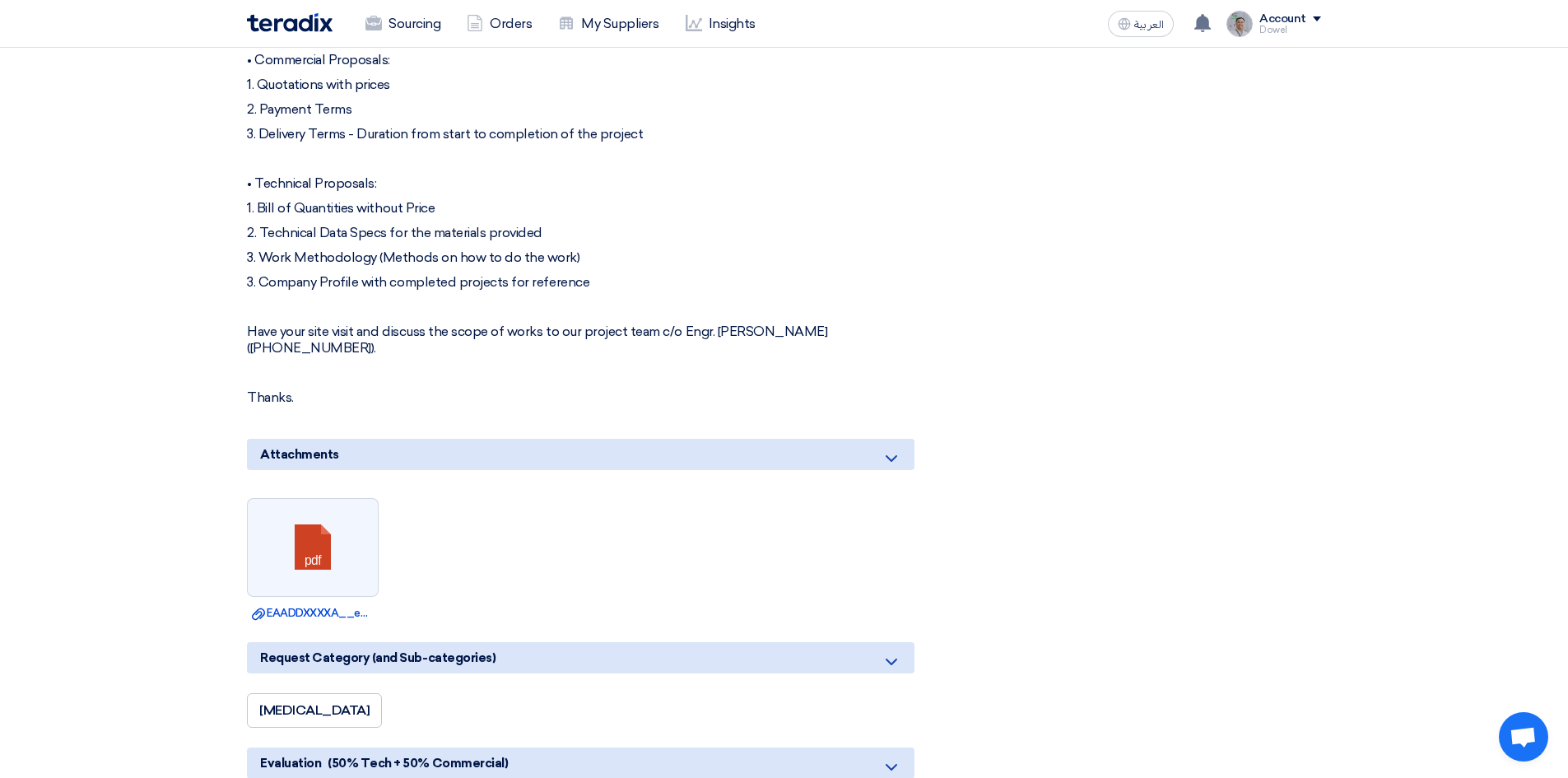
scroll to position [1235, 0]
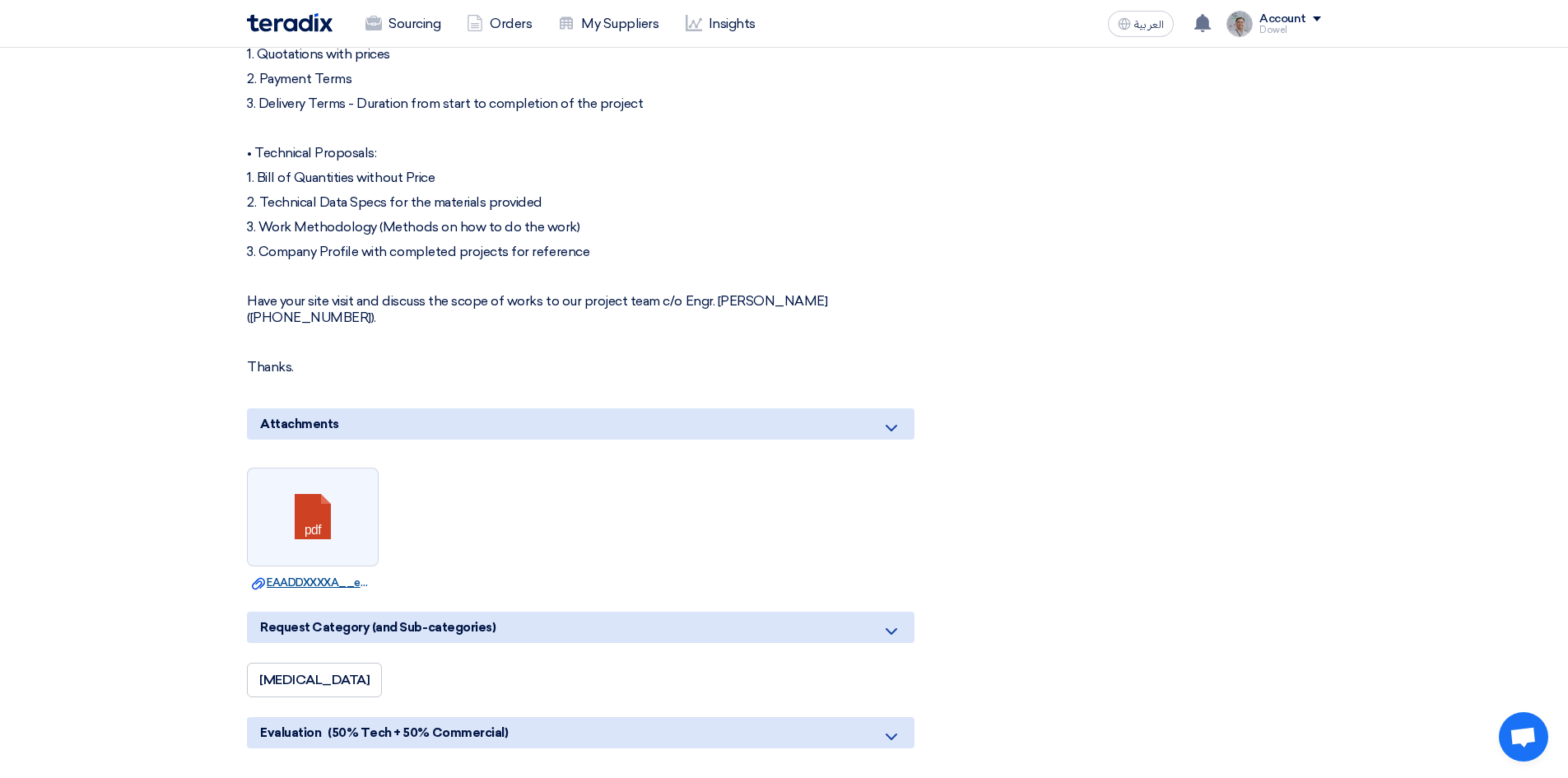
click at [338, 574] on link "Download file EAADDXXXXA__echo_updated_design.pdf" at bounding box center [313, 583] width 122 height 17
